Goal: Task Accomplishment & Management: Complete application form

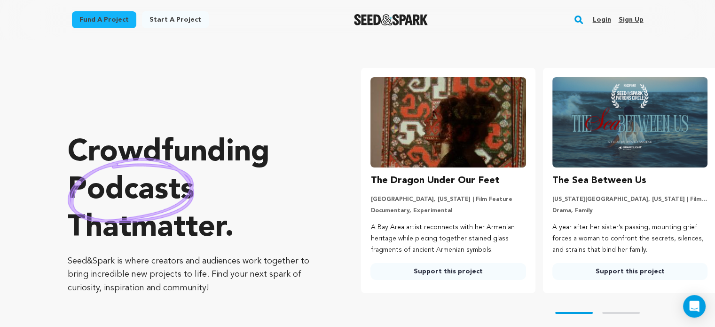
click at [596, 20] on link "Login" at bounding box center [602, 19] width 18 height 15
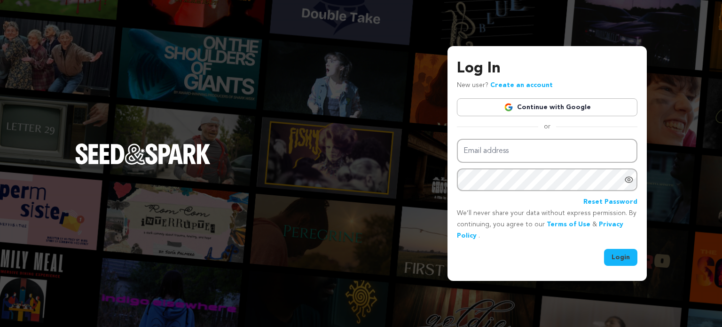
click at [558, 114] on link "Continue with Google" at bounding box center [547, 107] width 181 height 18
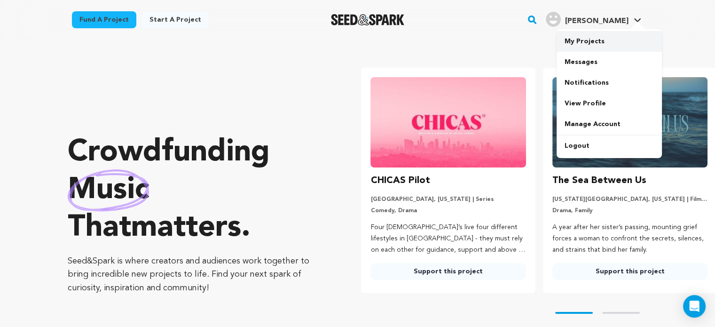
click at [593, 50] on link "My Projects" at bounding box center [609, 41] width 105 height 21
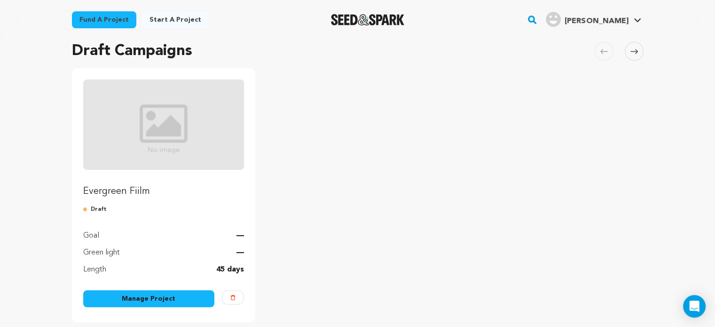
scroll to position [69, 0]
click at [190, 294] on link "Manage Project" at bounding box center [149, 298] width 132 height 17
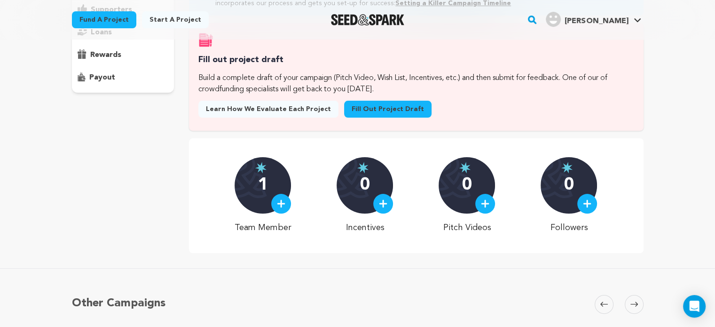
scroll to position [147, 0]
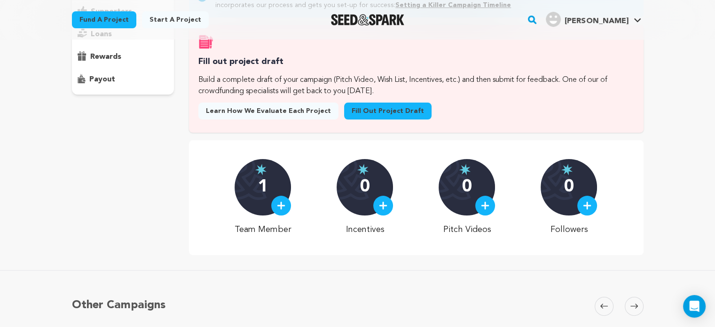
click at [375, 119] on link "Fill out project draft" at bounding box center [387, 111] width 87 height 17
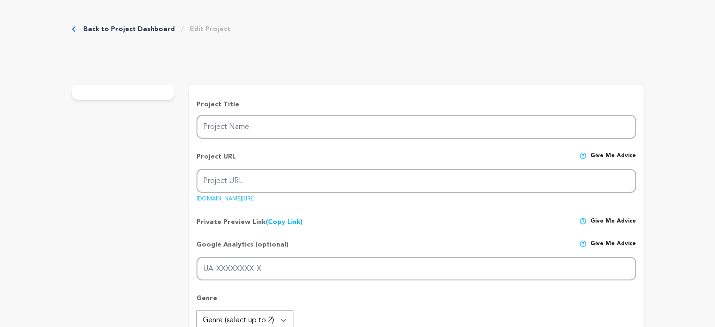
type input "Evergreen Fiilm"
type input "evergreen-fiilm"
type input "On the eve of his Navy enlistment, a closeted engaged man spends one unforgetta…"
type textarea "On the eve of his Navy enlistment, a closeted engaged man spends one unforgetta…"
type textarea "tba"
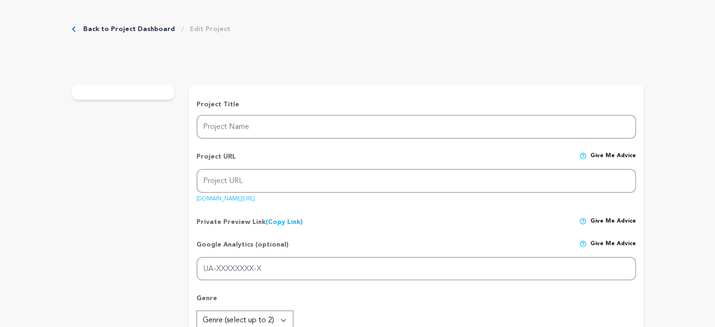
radio input "true"
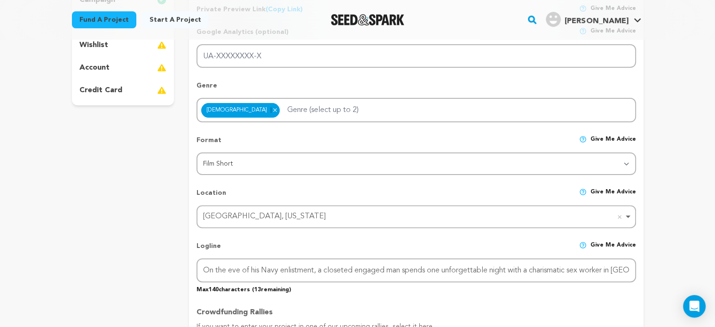
scroll to position [254, 0]
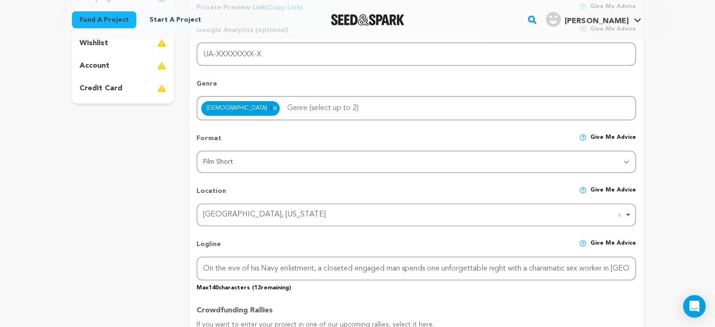
click at [357, 110] on div "Action Adventure Animation Biography Comedy Crime Documentary Drama Family Fant…" at bounding box center [416, 108] width 439 height 24
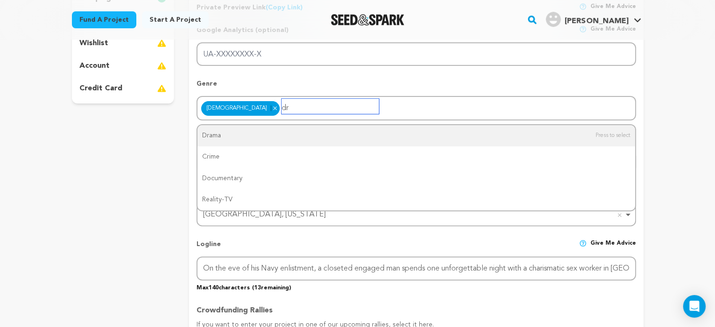
type input "d"
type input "rom"
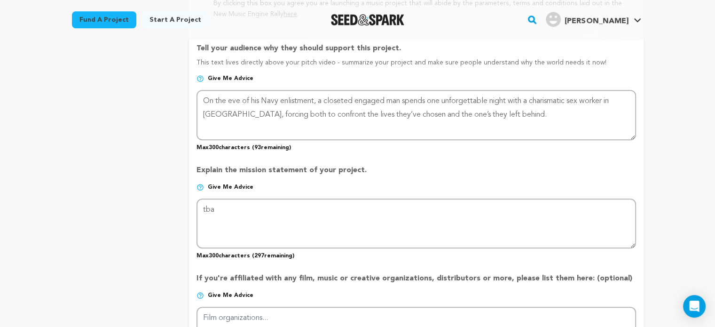
scroll to position [608, 0]
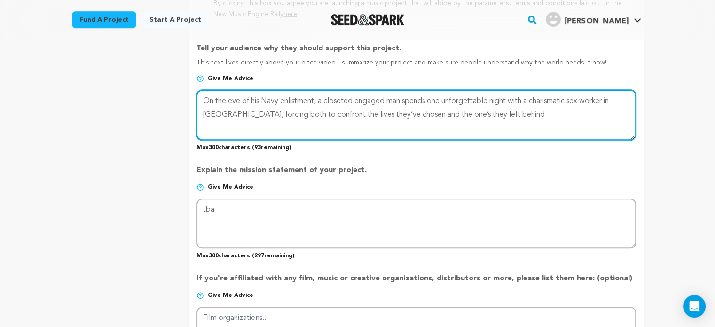
drag, startPoint x: 500, startPoint y: 110, endPoint x: 143, endPoint y: 64, distance: 360.4
click at [143, 64] on div "project story team social media video & images campaign incentives wishlist" at bounding box center [358, 61] width 572 height 1088
paste textarea "We are a completely [DEMOGRAPHIC_DATA] and [DEMOGRAPHIC_DATA] creative team com…"
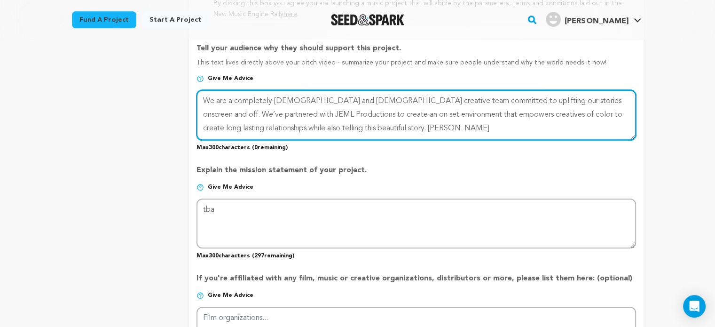
click at [387, 127] on textarea at bounding box center [416, 115] width 439 height 50
drag, startPoint x: 387, startPoint y: 127, endPoint x: 325, endPoint y: 126, distance: 61.6
click at [325, 126] on textarea at bounding box center [416, 115] width 439 height 50
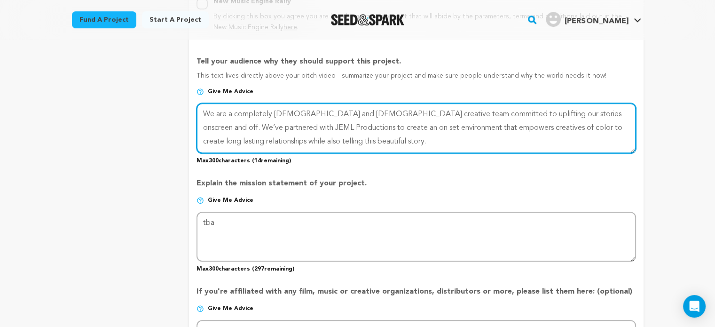
scroll to position [590, 0]
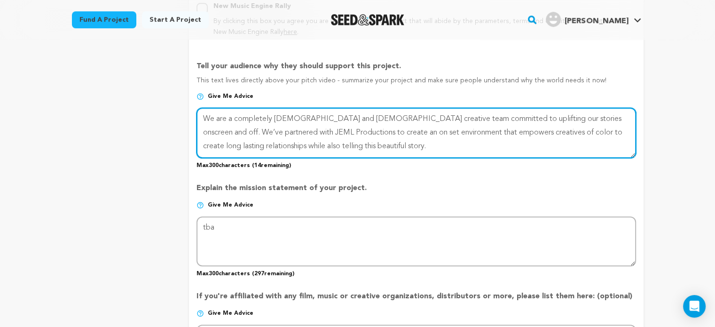
drag, startPoint x: 324, startPoint y: 146, endPoint x: 190, endPoint y: 95, distance: 142.9
click at [190, 95] on form "Project Title Project Name Evergreen Fiilm Project URL Give me advice Project U…" at bounding box center [416, 79] width 454 height 1060
paste textarea "“Evergreen” depicts a tender story of self-discovery, and serves as a warning f…"
drag, startPoint x: 276, startPoint y: 116, endPoint x: 170, endPoint y: 114, distance: 105.8
click at [170, 114] on div "project story team social media video & images campaign incentives wishlist" at bounding box center [358, 78] width 572 height 1088
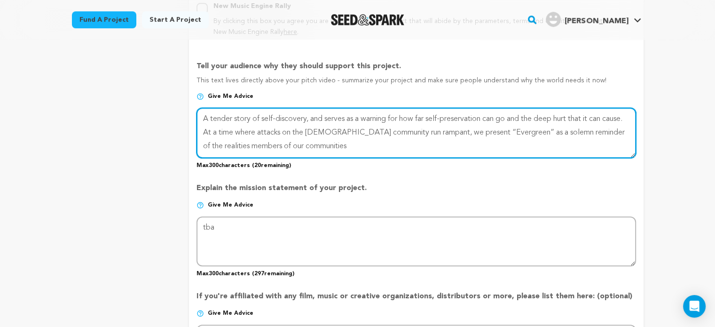
click at [354, 140] on textarea at bounding box center [416, 133] width 439 height 50
paste textarea "often face."
click at [333, 144] on textarea at bounding box center [416, 133] width 439 height 50
click at [390, 145] on textarea at bounding box center [416, 133] width 439 height 50
type textarea "A tender story of self-discovery, and serves as a warning for how far self-pres…"
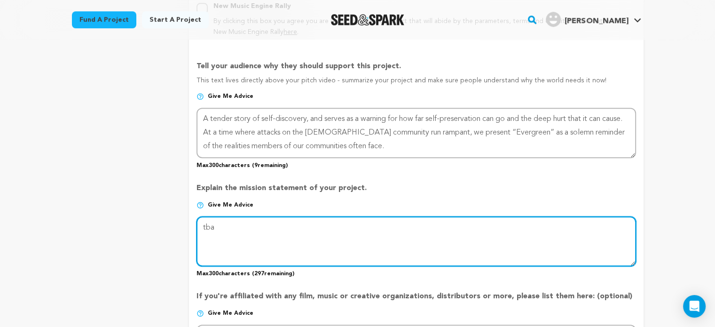
drag, startPoint x: 280, startPoint y: 227, endPoint x: 148, endPoint y: 214, distance: 132.8
click at [148, 214] on div "project story team social media video & images campaign incentives wishlist" at bounding box center [358, 78] width 572 height 1088
paste textarea "As a project, the production team of “Evergreen” hope to shed light on the real…"
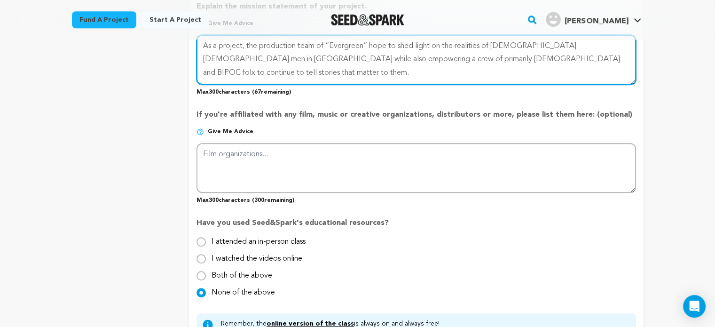
scroll to position [773, 0]
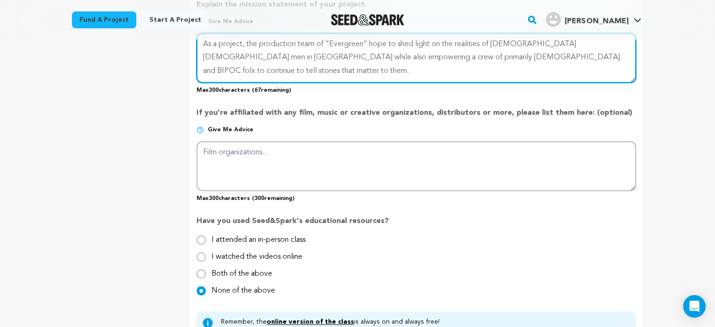
type textarea "As a project, the production team of “Evergreen” hope to shed light on the real…"
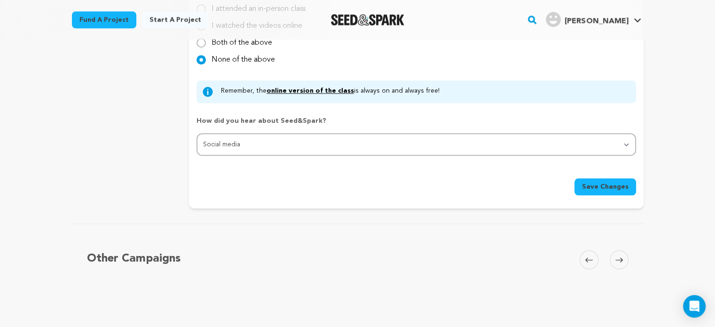
scroll to position [1042, 0]
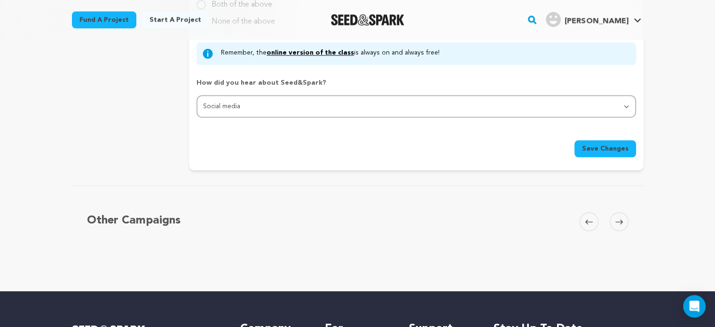
click at [607, 140] on button "Save Changes" at bounding box center [606, 148] width 62 height 17
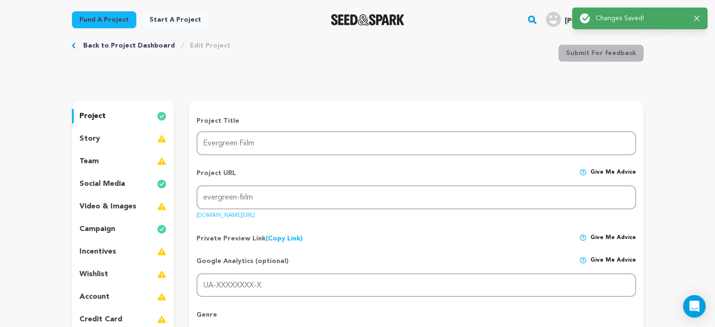
scroll to position [0, 0]
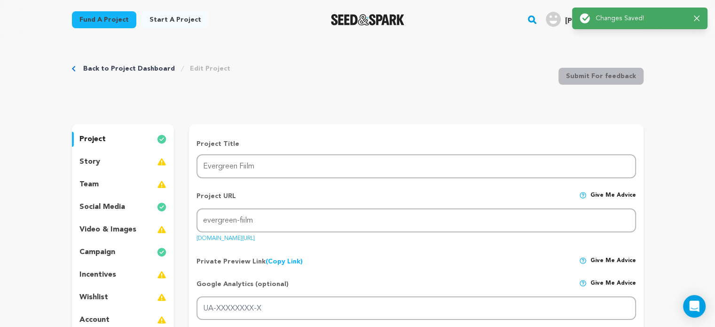
click at [91, 162] on p "story" at bounding box center [89, 161] width 21 height 11
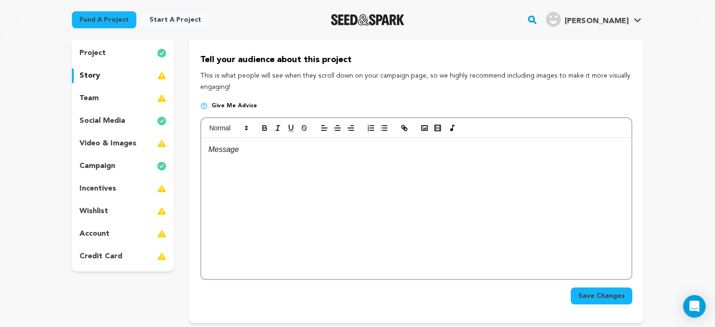
scroll to position [87, 0]
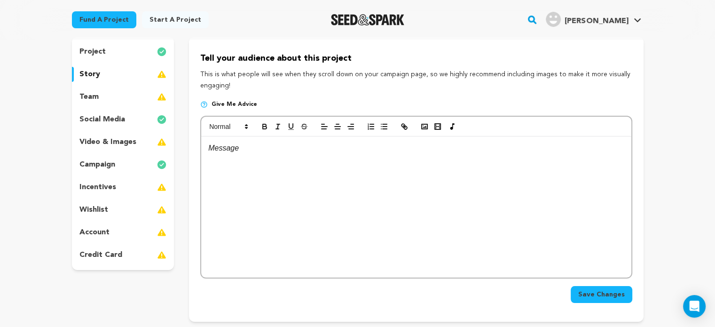
click at [373, 166] on div at bounding box center [416, 206] width 430 height 141
click at [138, 54] on div "project" at bounding box center [123, 51] width 103 height 15
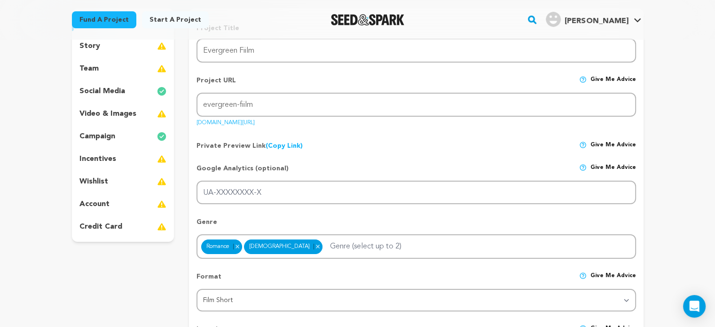
scroll to position [91, 0]
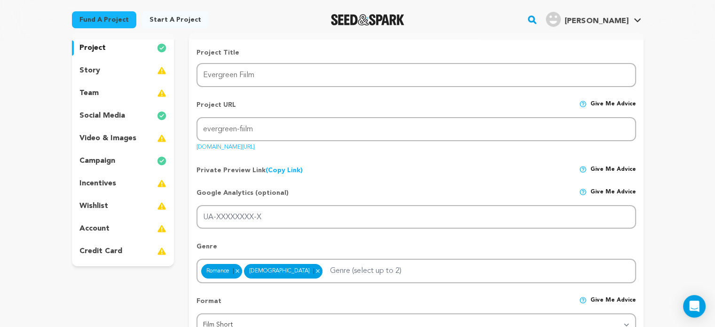
click at [113, 70] on div "story" at bounding box center [123, 70] width 103 height 15
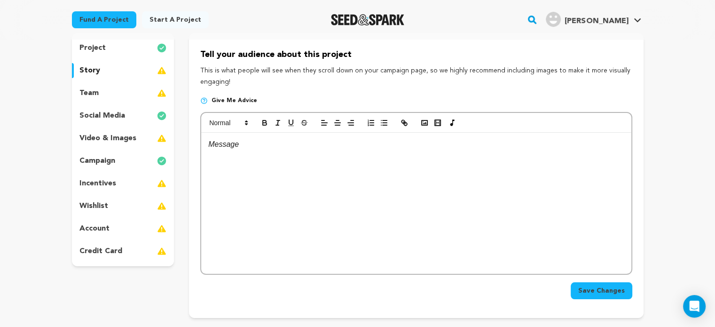
click at [104, 97] on div "team" at bounding box center [123, 93] width 103 height 15
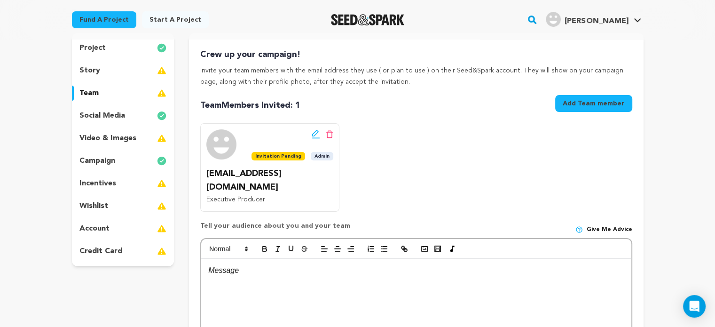
click at [283, 273] on div at bounding box center [416, 329] width 430 height 141
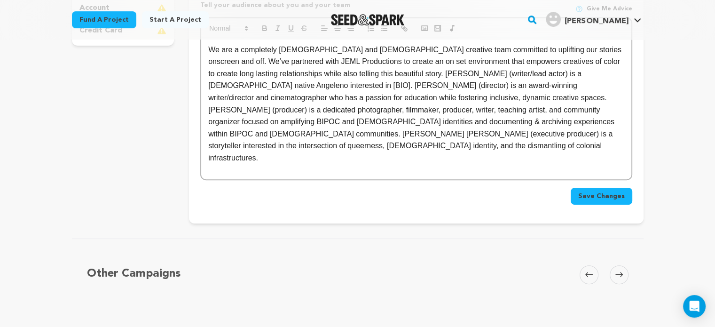
scroll to position [317, 0]
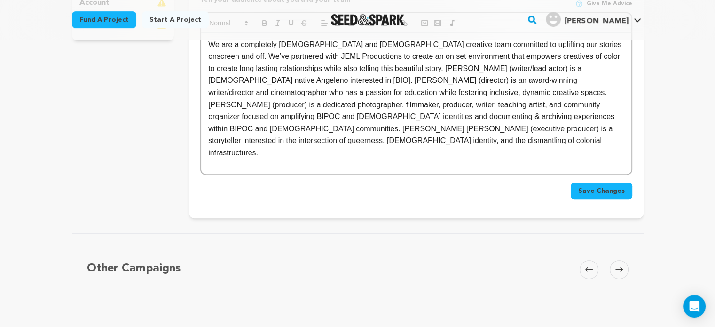
click at [604, 186] on span "Save Changes" at bounding box center [601, 190] width 47 height 9
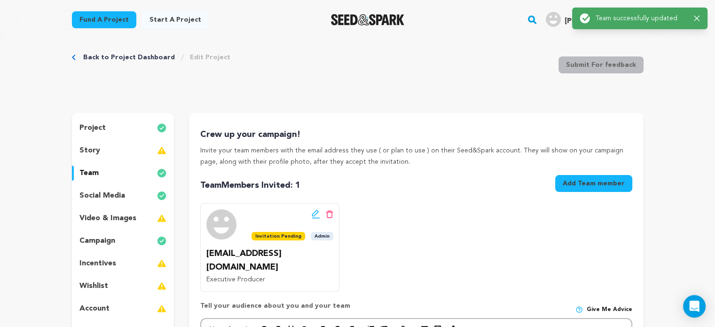
scroll to position [0, 0]
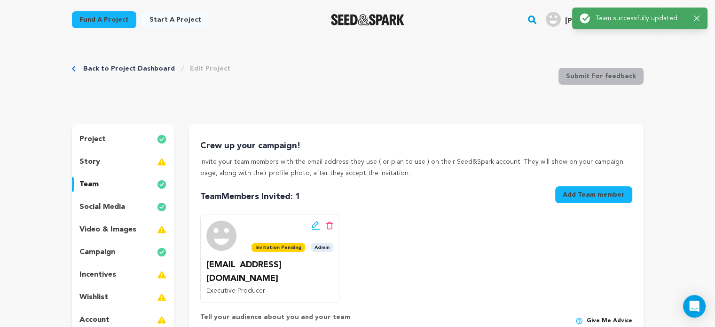
click at [145, 164] on div "story" at bounding box center [123, 161] width 103 height 15
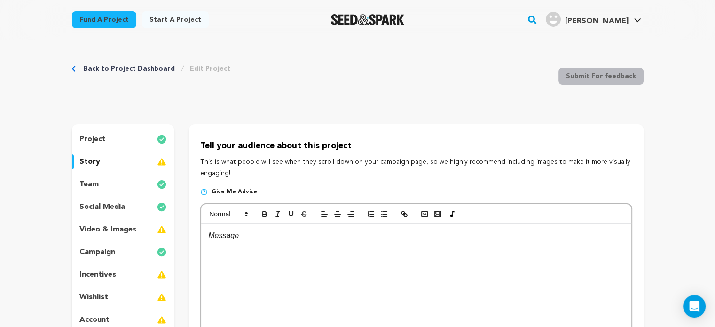
drag, startPoint x: 348, startPoint y: 149, endPoint x: 200, endPoint y: 144, distance: 147.8
click at [200, 144] on p "Tell your audience about this project" at bounding box center [416, 146] width 432 height 14
copy p "Tell your audience about this project"
